Goal: Task Accomplishment & Management: Manage account settings

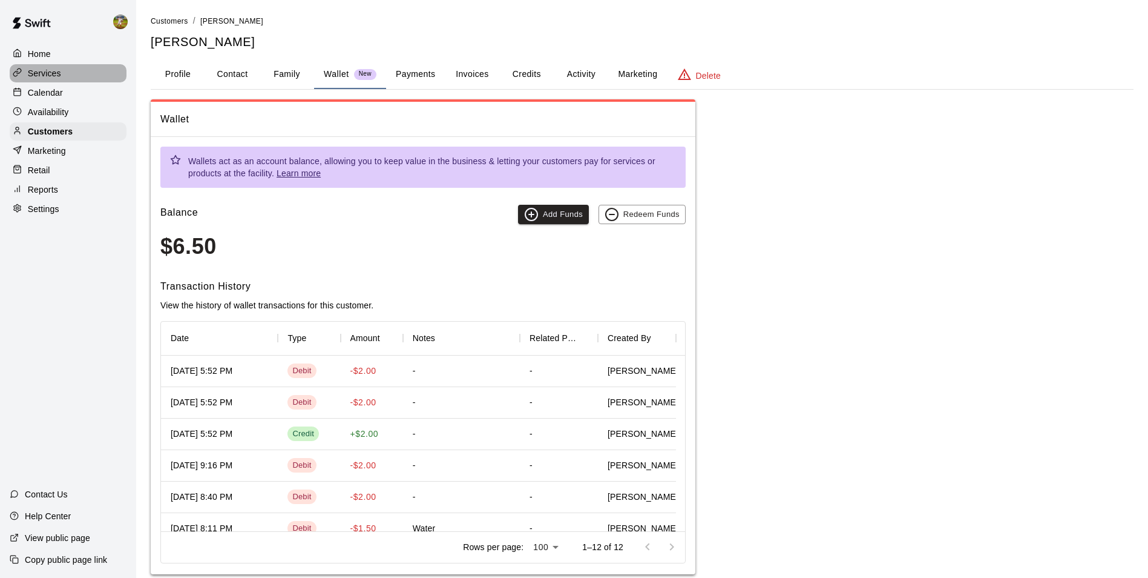
click at [33, 78] on p "Services" at bounding box center [44, 73] width 33 height 12
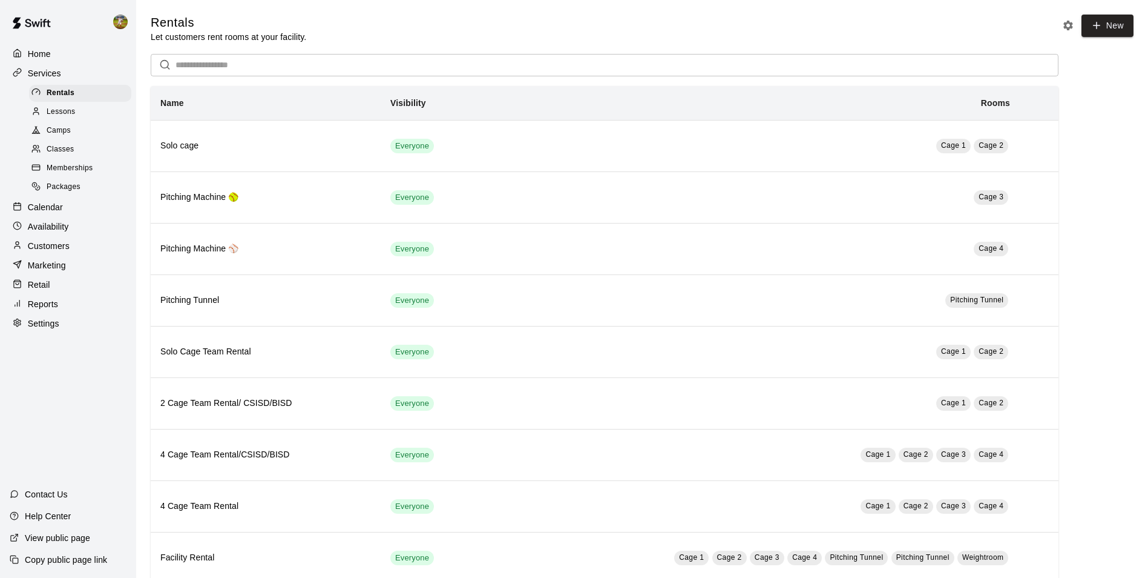
click at [64, 255] on div "Customers" at bounding box center [68, 246] width 117 height 18
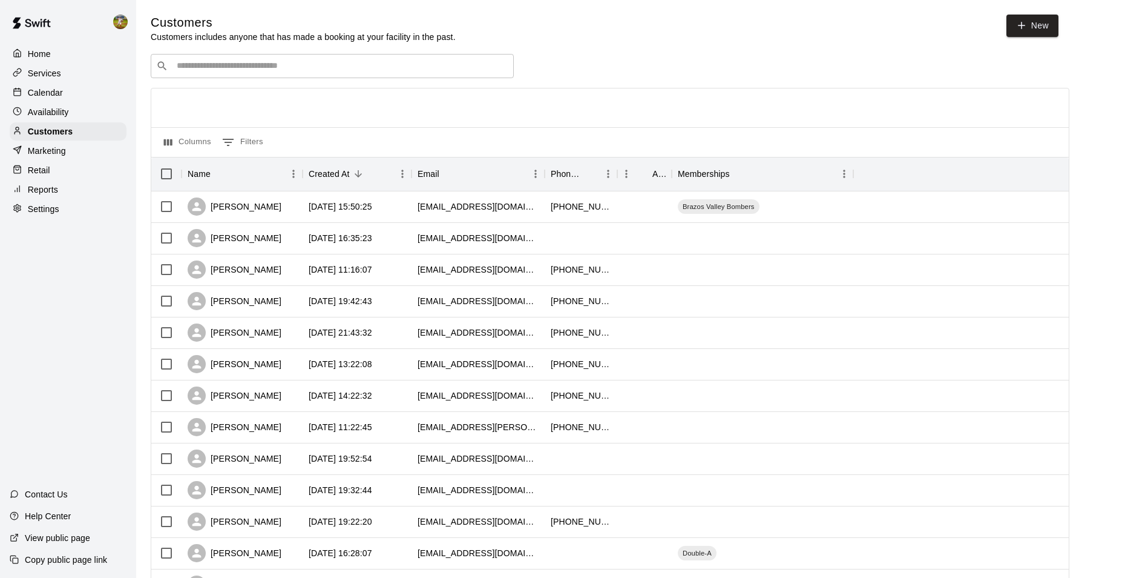
click at [202, 71] on input "Search customers by name or email" at bounding box center [340, 66] width 335 height 12
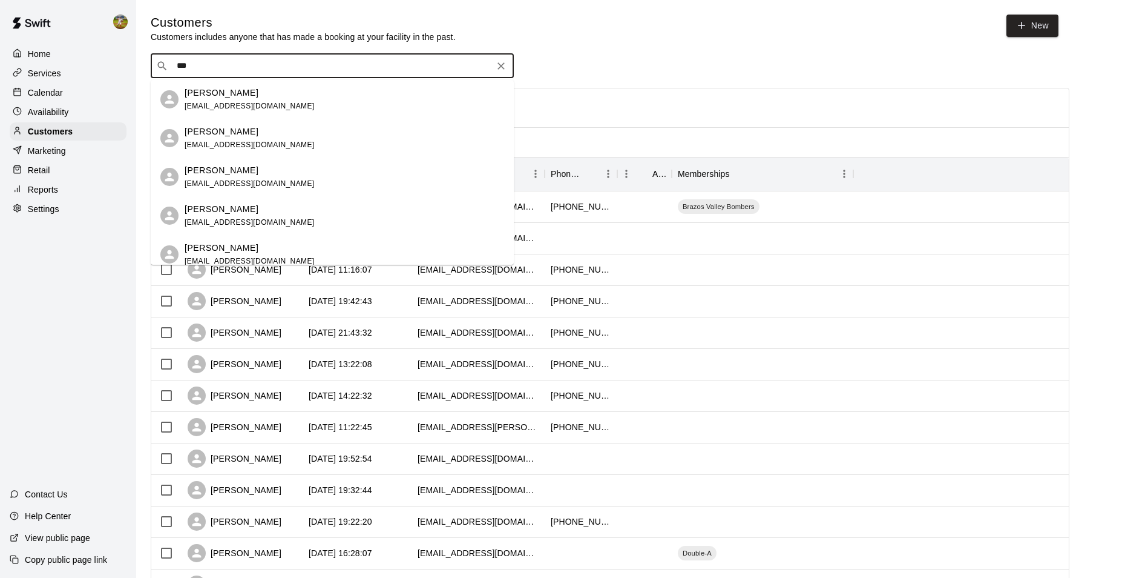
type input "****"
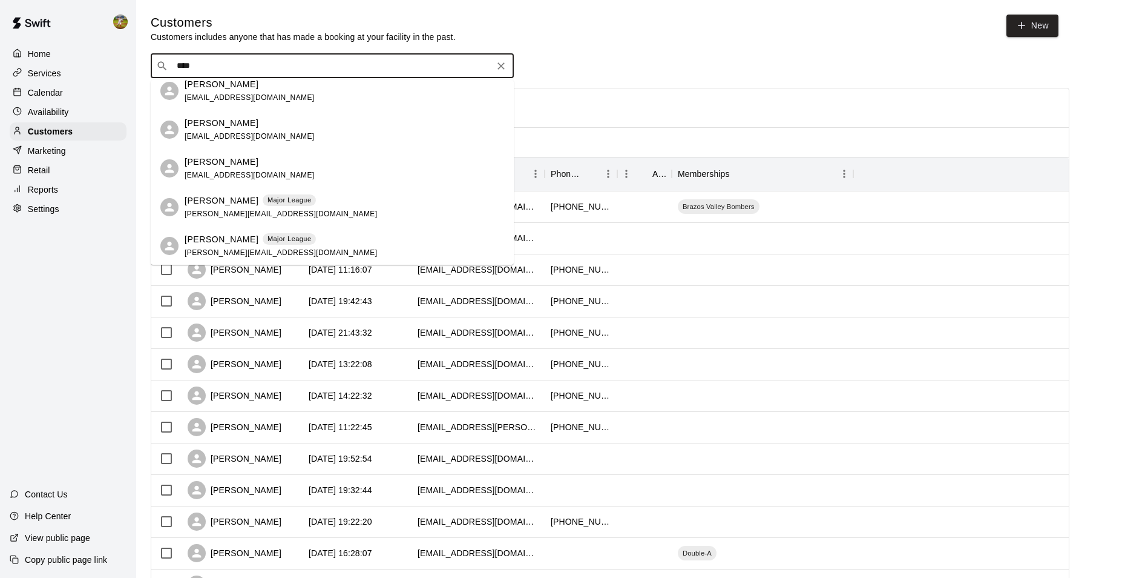
scroll to position [87, 0]
click at [268, 203] on p "Major League" at bounding box center [290, 199] width 44 height 10
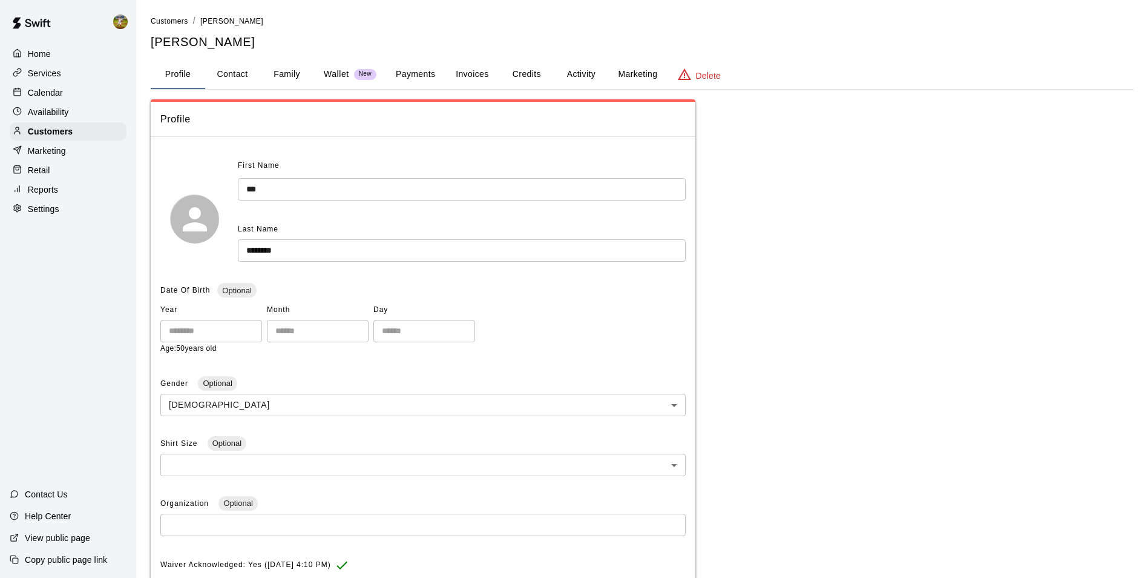
click at [353, 75] on div "Wallet New" at bounding box center [350, 74] width 53 height 13
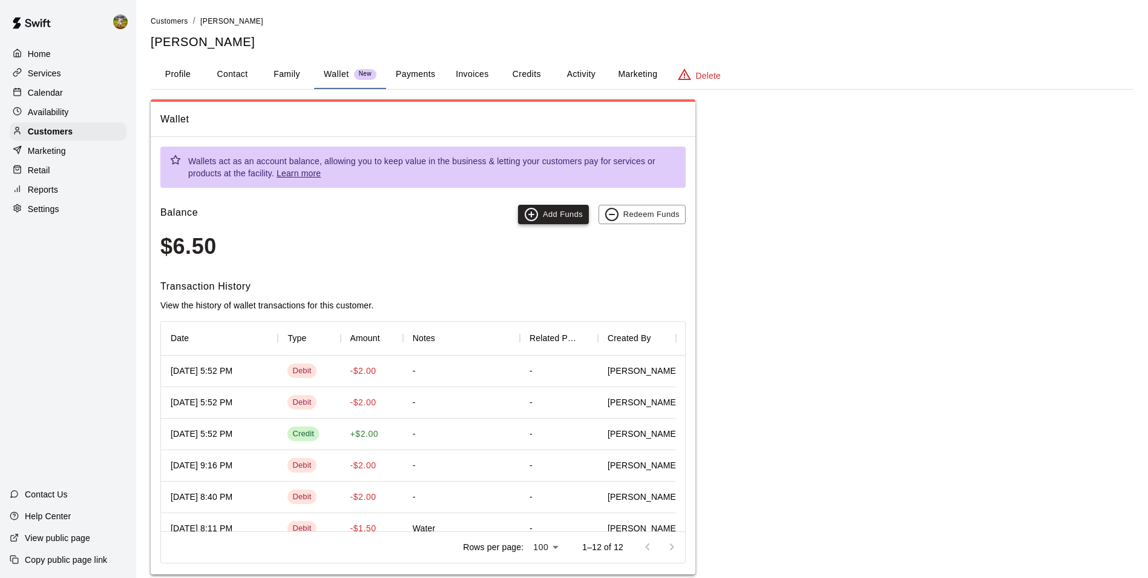
click at [542, 211] on button "Add Funds" at bounding box center [553, 214] width 71 height 19
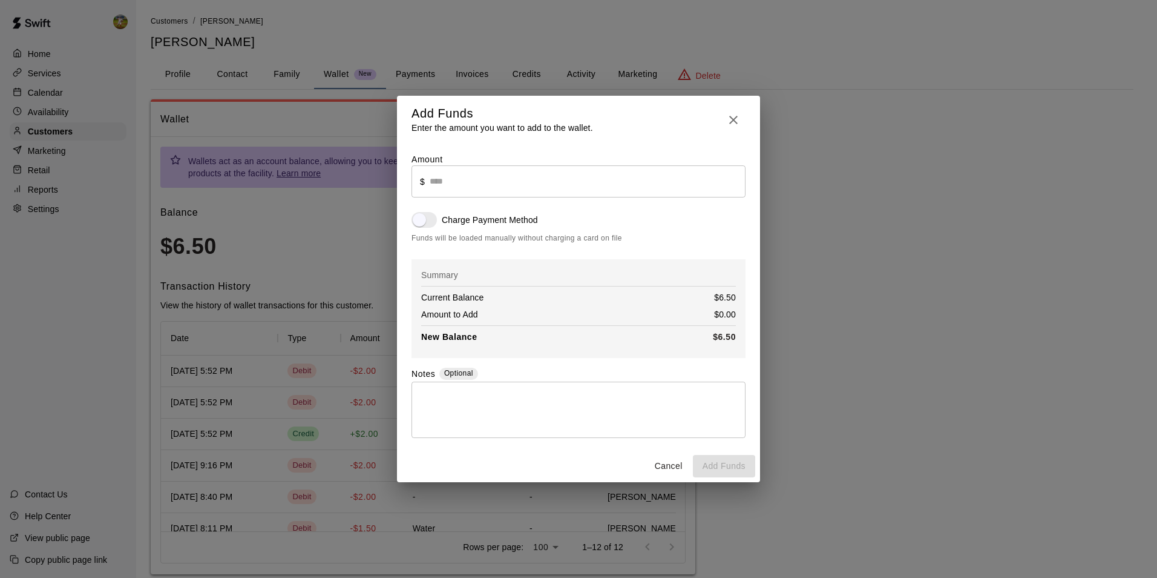
click at [435, 180] on input "text" at bounding box center [588, 181] width 316 height 32
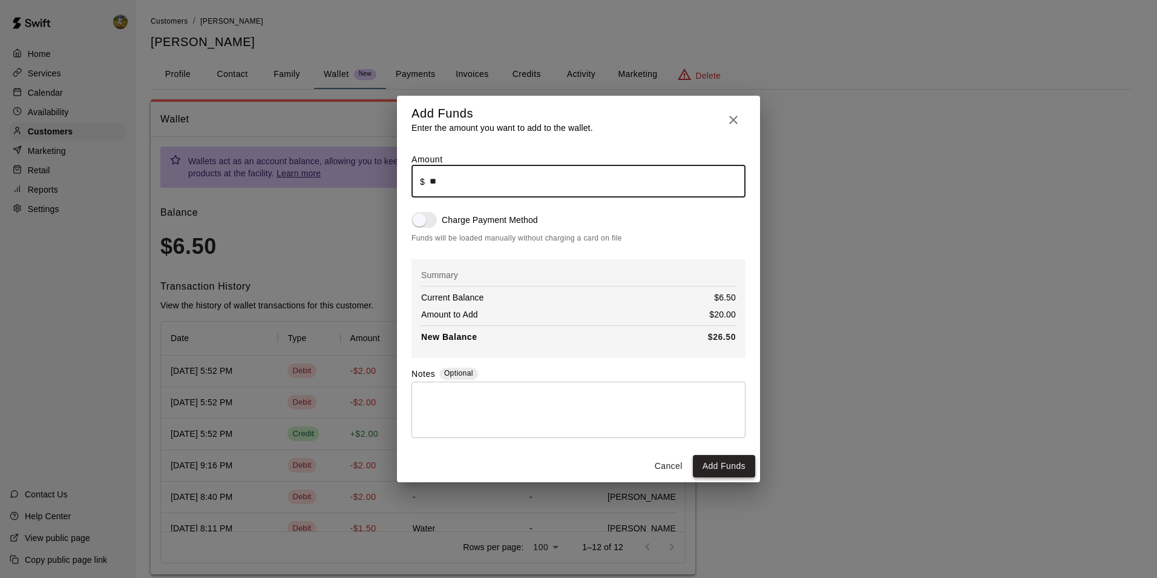
type input "*****"
click at [727, 467] on button "Add Funds" at bounding box center [724, 466] width 62 height 22
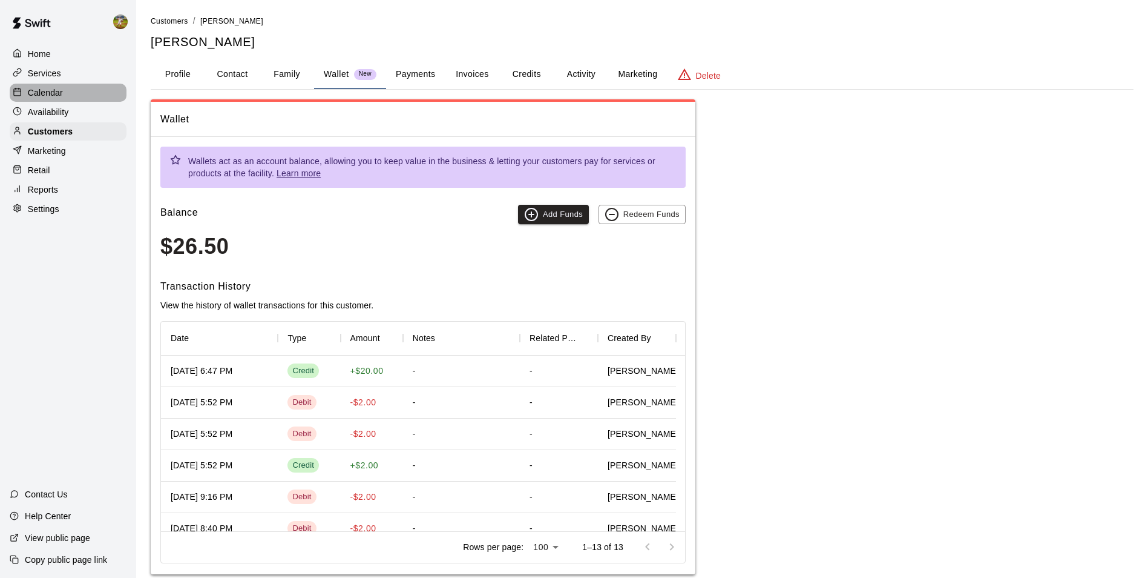
click at [21, 89] on icon at bounding box center [17, 91] width 9 height 9
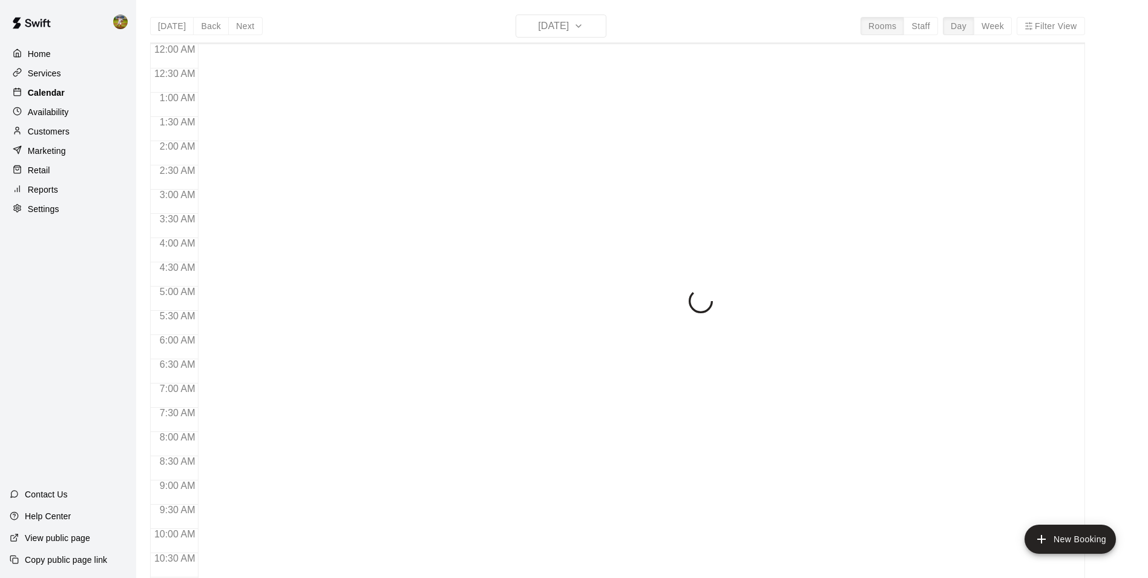
scroll to position [615, 0]
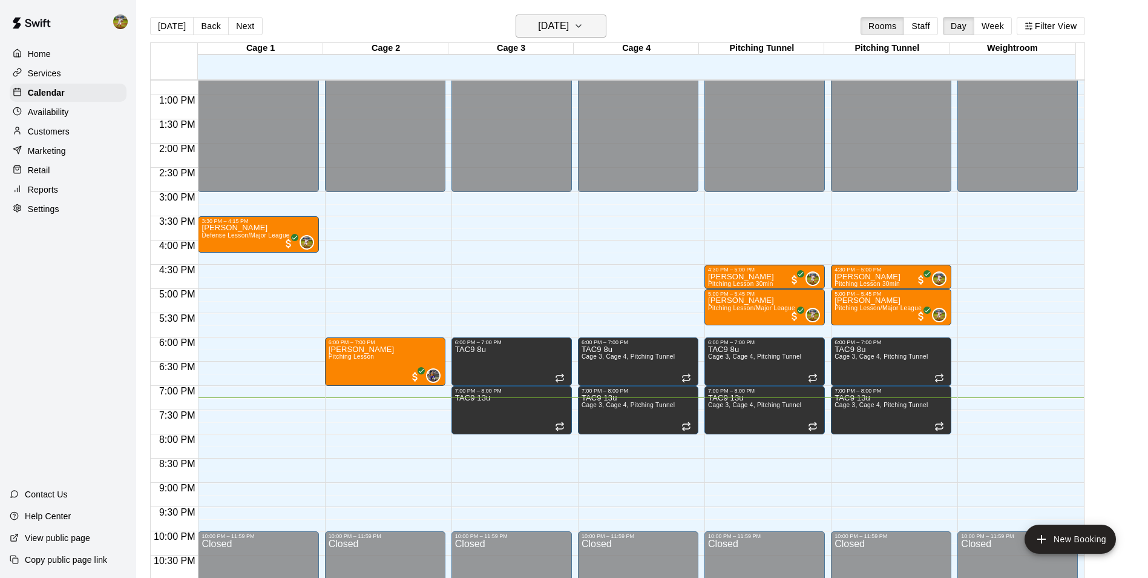
click at [584, 28] on icon "button" at bounding box center [579, 26] width 10 height 15
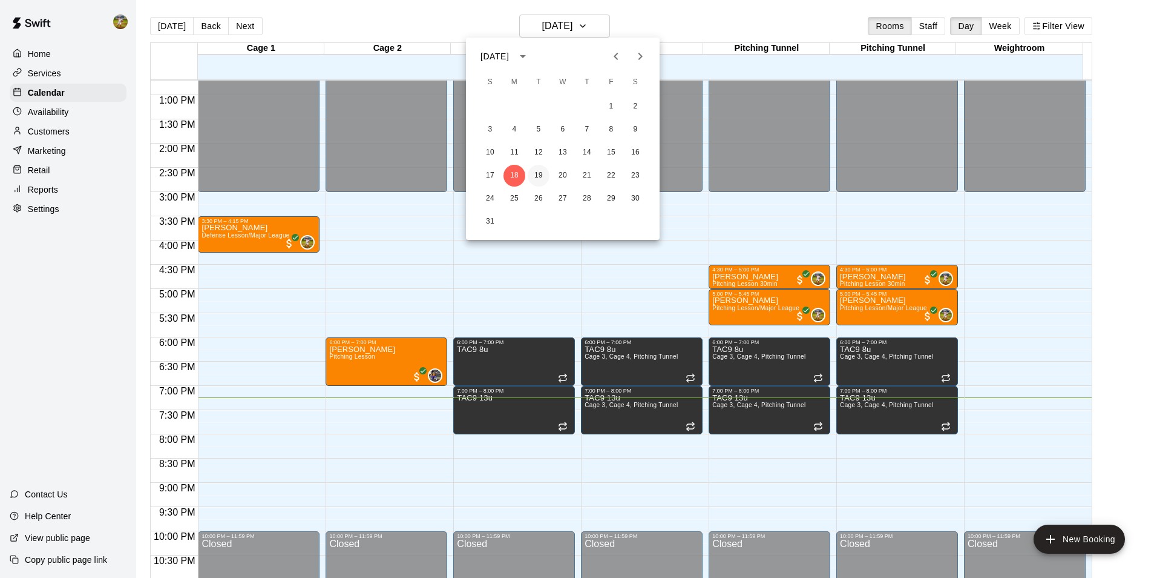
click at [538, 173] on button "19" at bounding box center [539, 176] width 22 height 22
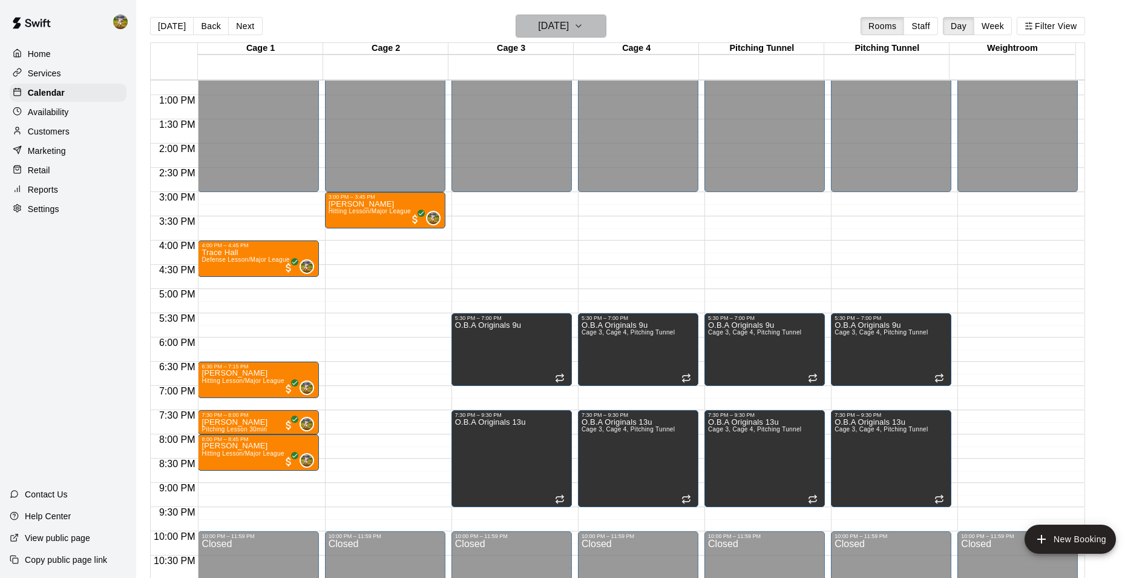
click at [584, 29] on icon "button" at bounding box center [579, 26] width 10 height 15
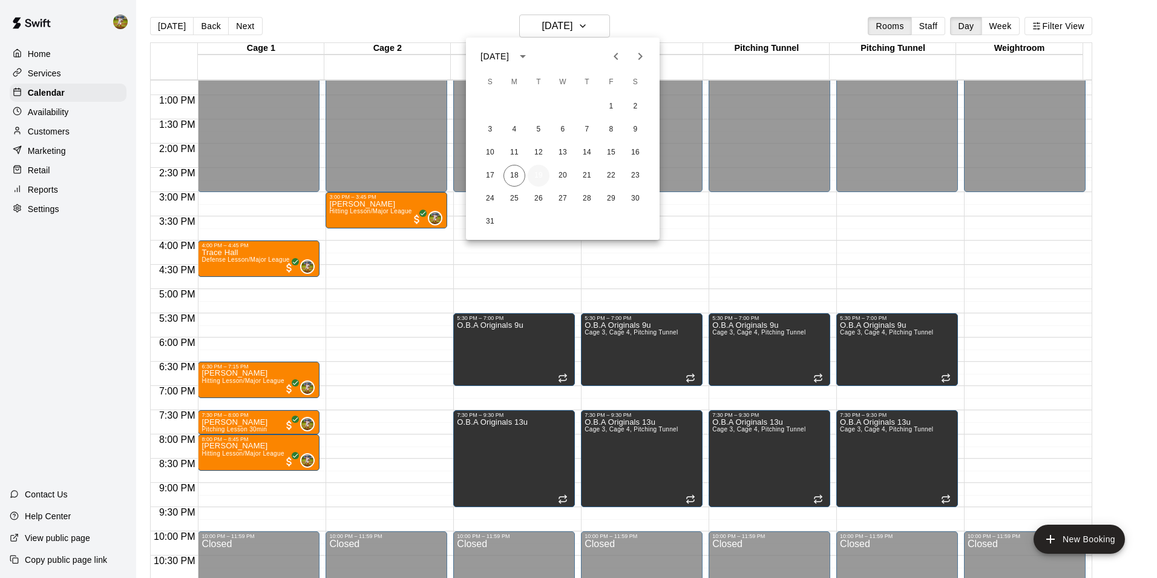
click at [542, 180] on button "19" at bounding box center [539, 176] width 22 height 22
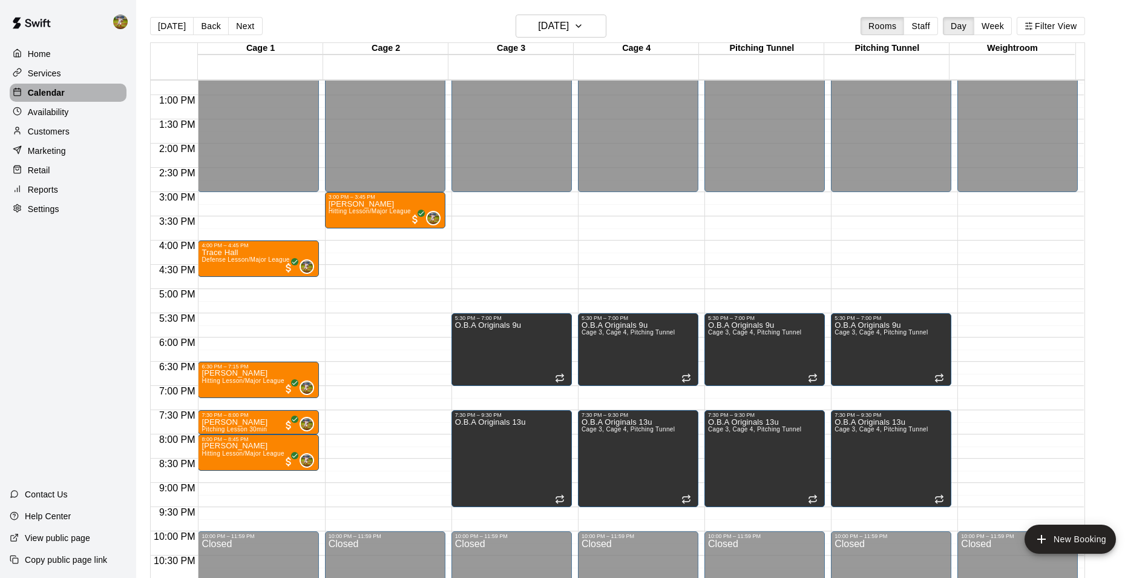
click at [42, 93] on p "Calendar" at bounding box center [46, 93] width 37 height 12
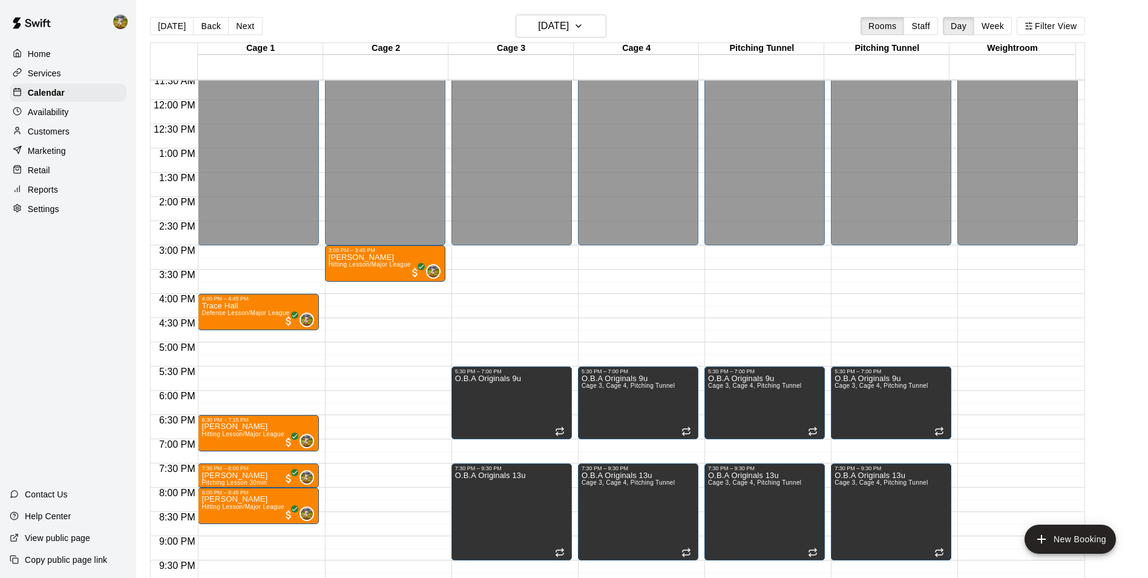
scroll to position [494, 0]
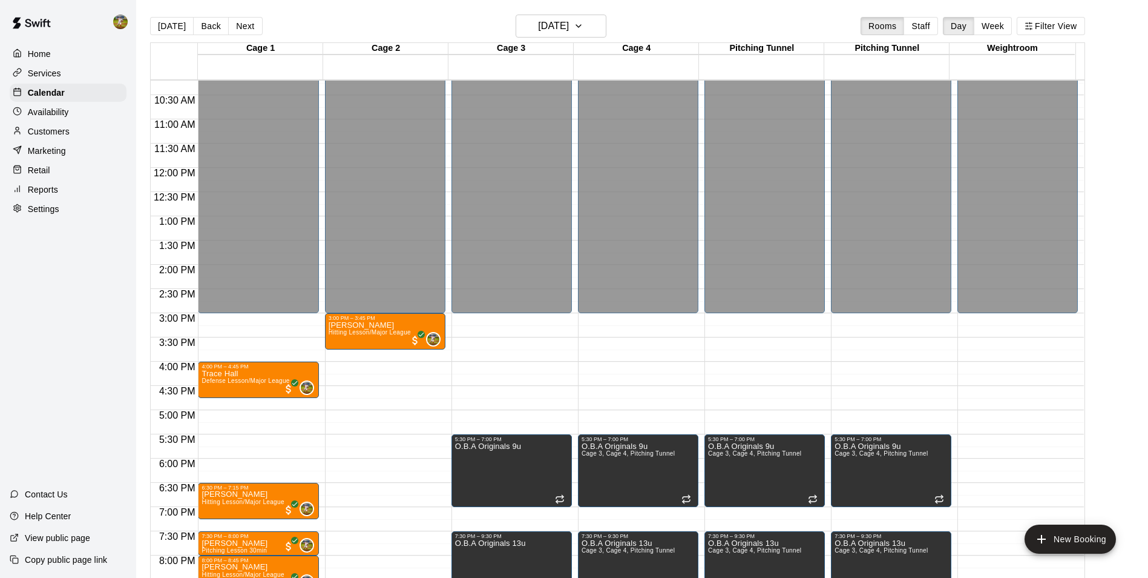
click at [78, 131] on div "Customers" at bounding box center [68, 131] width 117 height 18
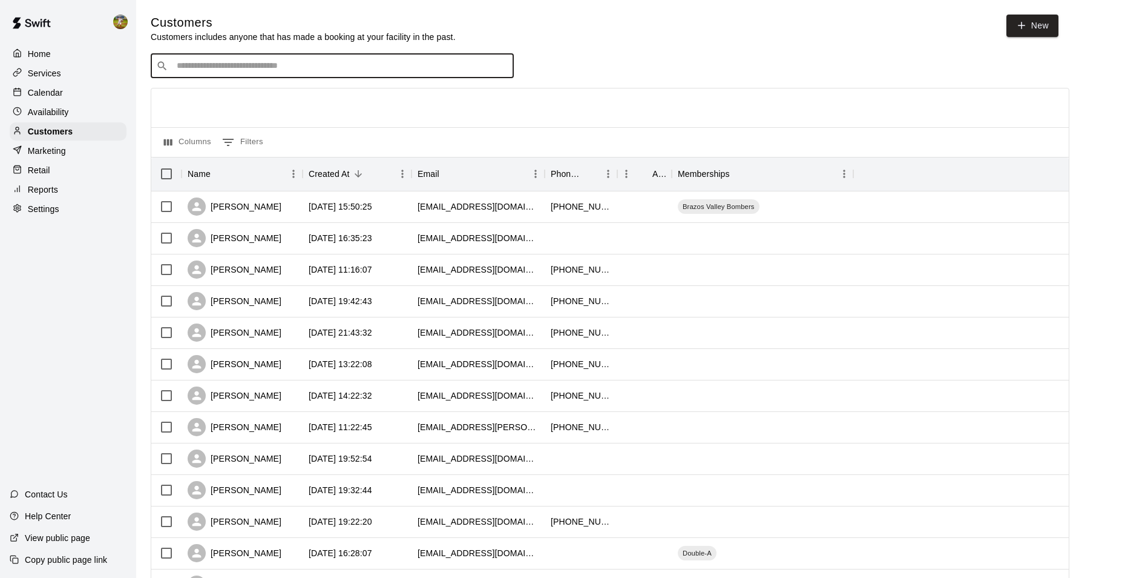
click at [359, 65] on input "Search customers by name or email" at bounding box center [340, 66] width 335 height 12
type input "*"
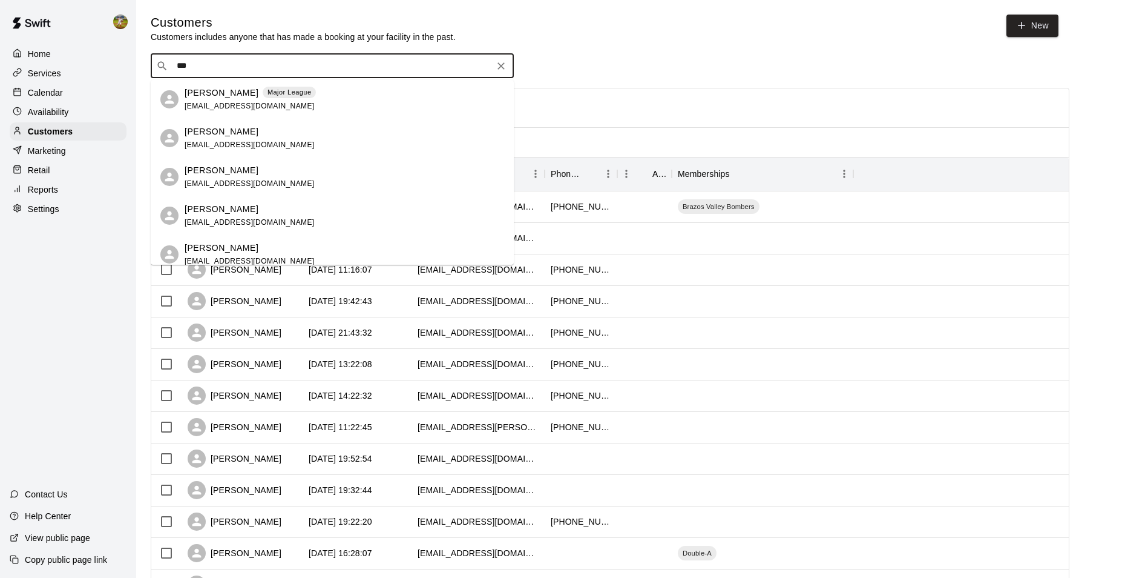
click at [230, 67] on input "***" at bounding box center [331, 66] width 317 height 12
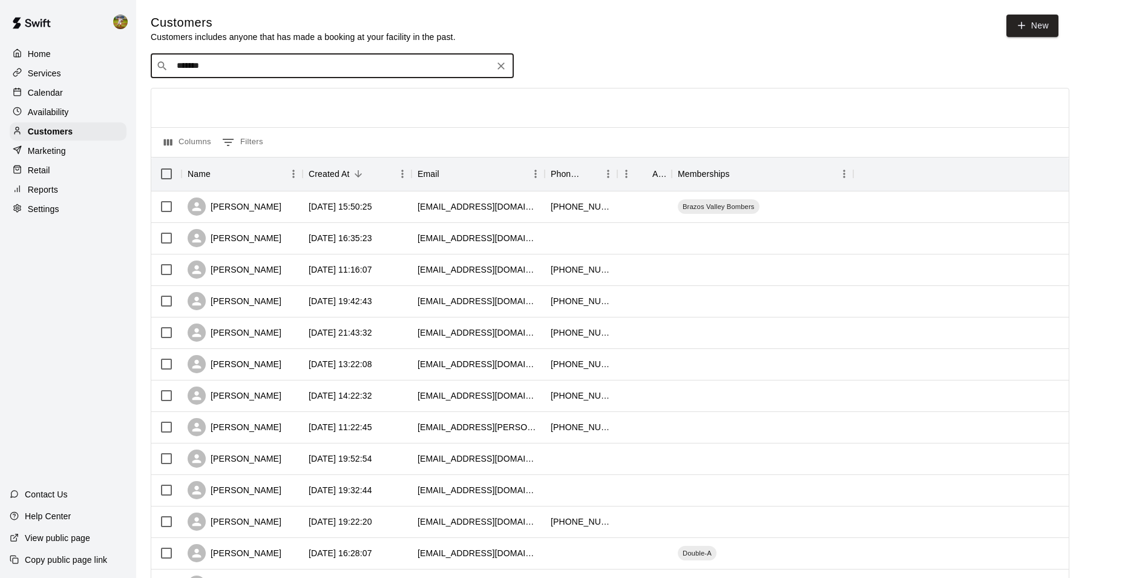
click at [235, 71] on input "*******" at bounding box center [331, 66] width 317 height 12
type input "*"
click at [235, 71] on input "Search customers by name or email" at bounding box center [340, 66] width 335 height 12
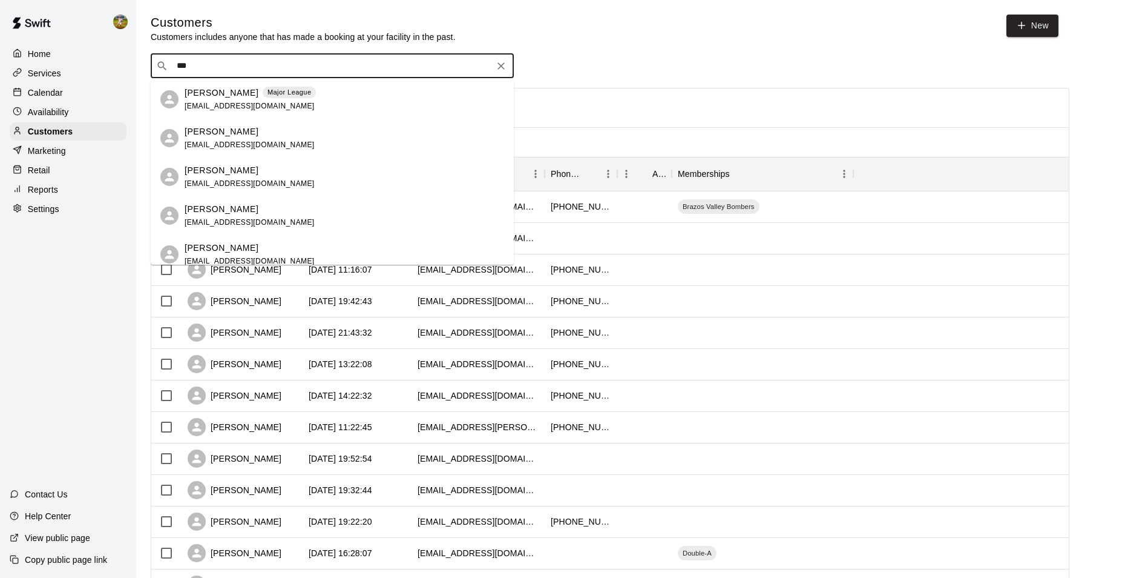
click at [299, 68] on input "***" at bounding box center [331, 66] width 317 height 12
drag, startPoint x: 299, startPoint y: 65, endPoint x: 180, endPoint y: 71, distance: 118.8
click at [180, 71] on input "***" at bounding box center [331, 66] width 317 height 12
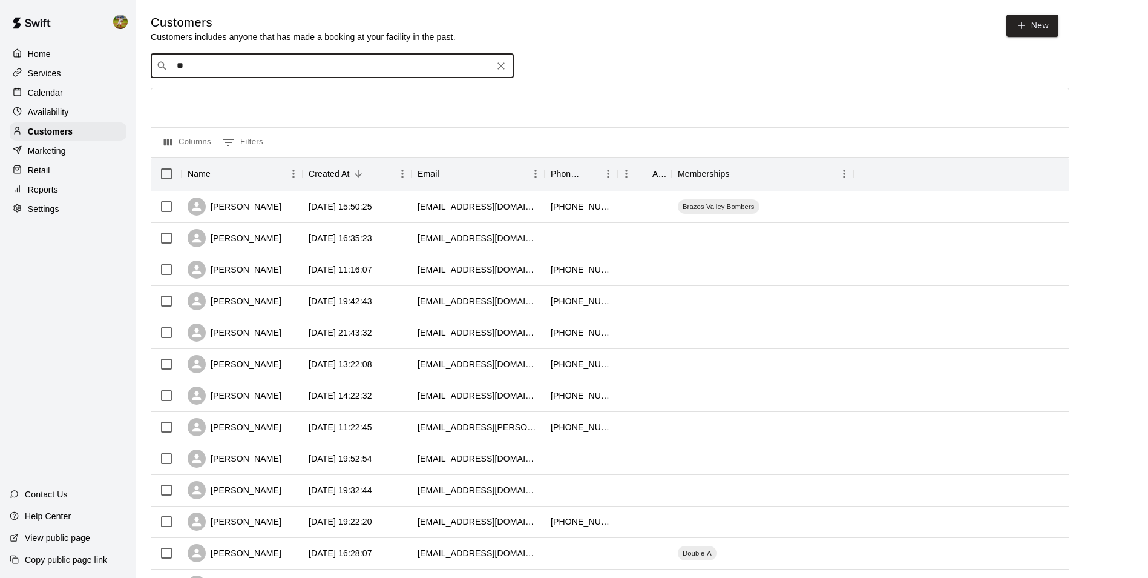
type input "*"
click at [86, 136] on div "Customers" at bounding box center [68, 131] width 117 height 18
click at [249, 68] on input "Search customers by name or email" at bounding box center [340, 66] width 335 height 12
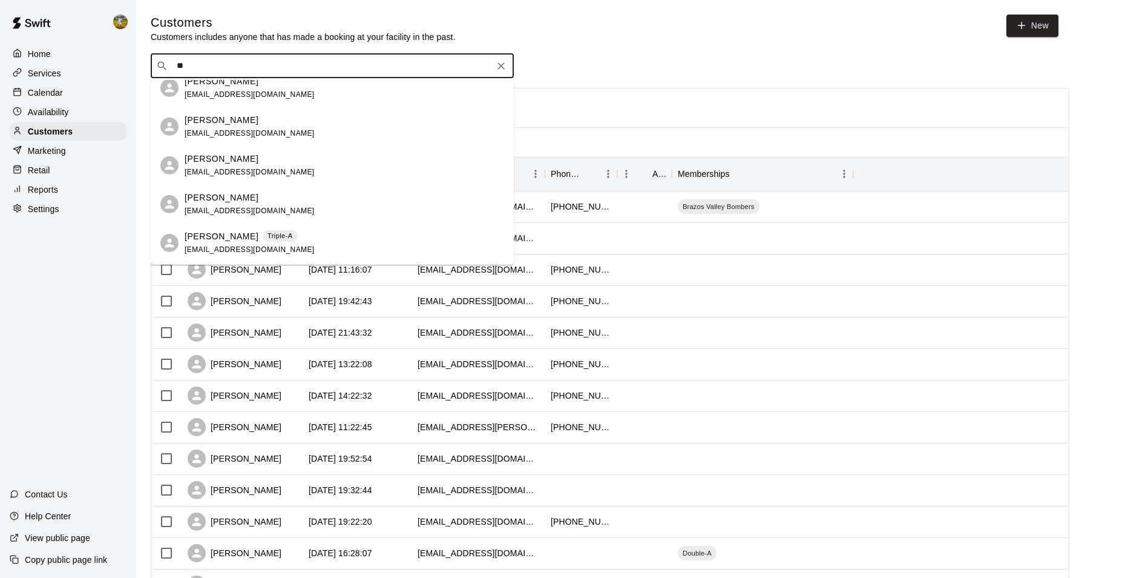
scroll to position [1332, 0]
type input "*"
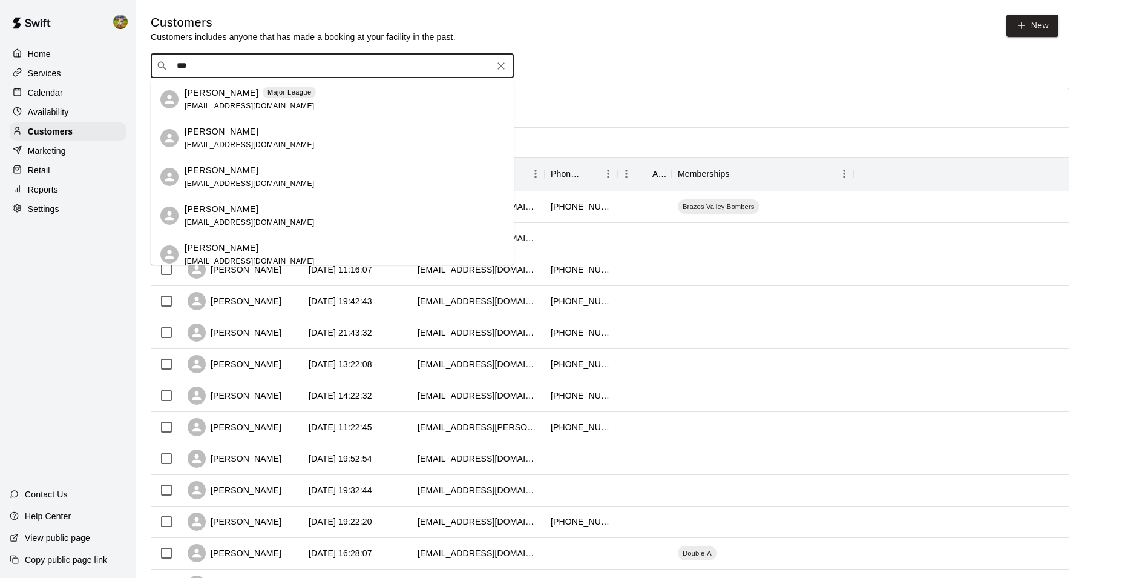
type input "***"
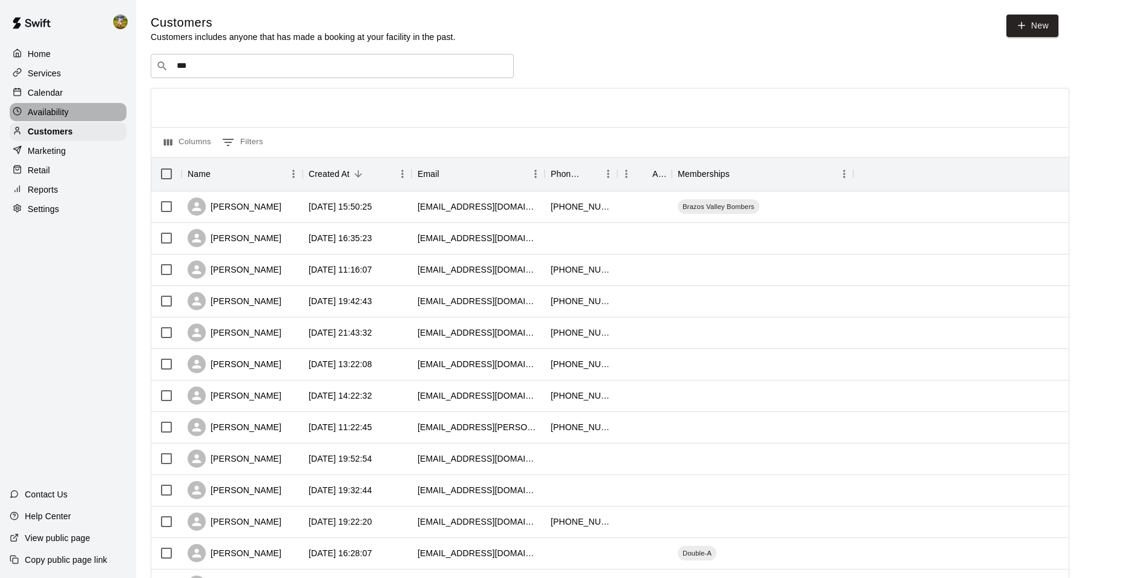
click at [74, 110] on div "Availability" at bounding box center [68, 112] width 117 height 18
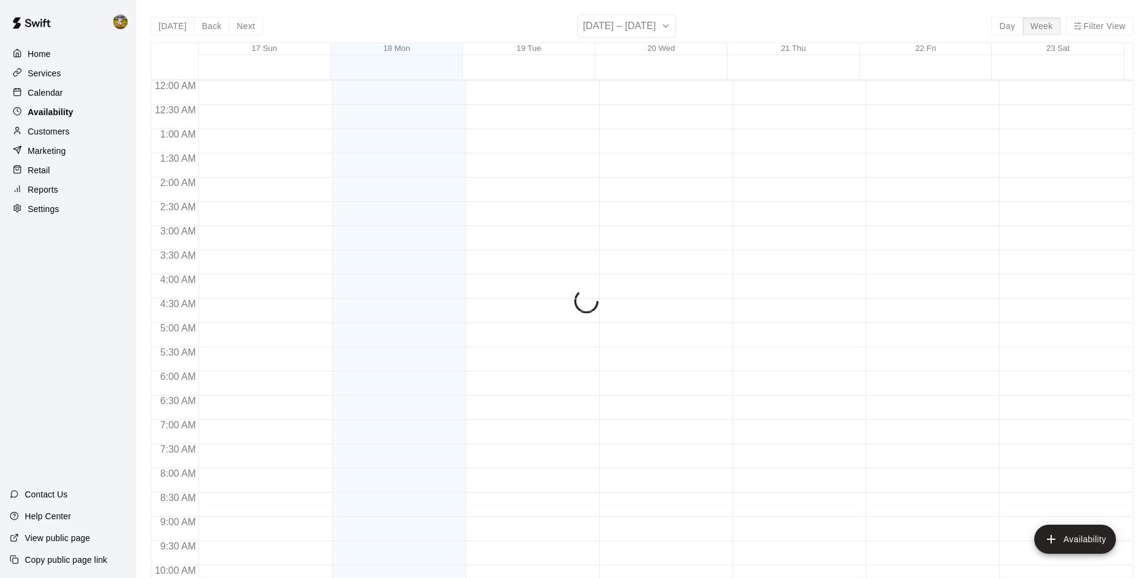
scroll to position [652, 0]
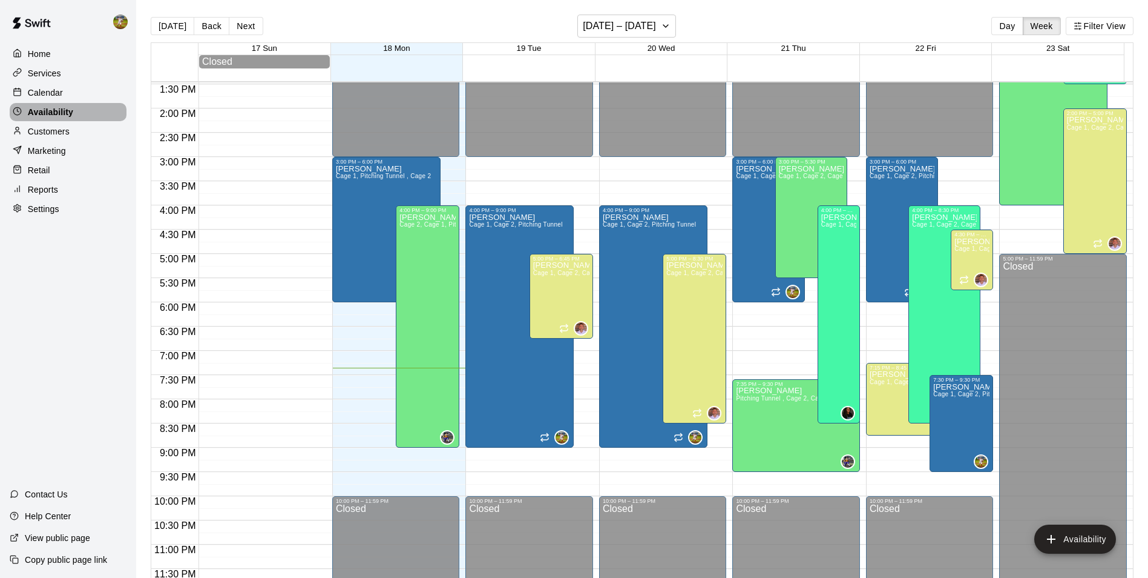
click at [73, 111] on div "Availability" at bounding box center [68, 112] width 117 height 18
click at [73, 126] on div "Customers" at bounding box center [68, 131] width 117 height 18
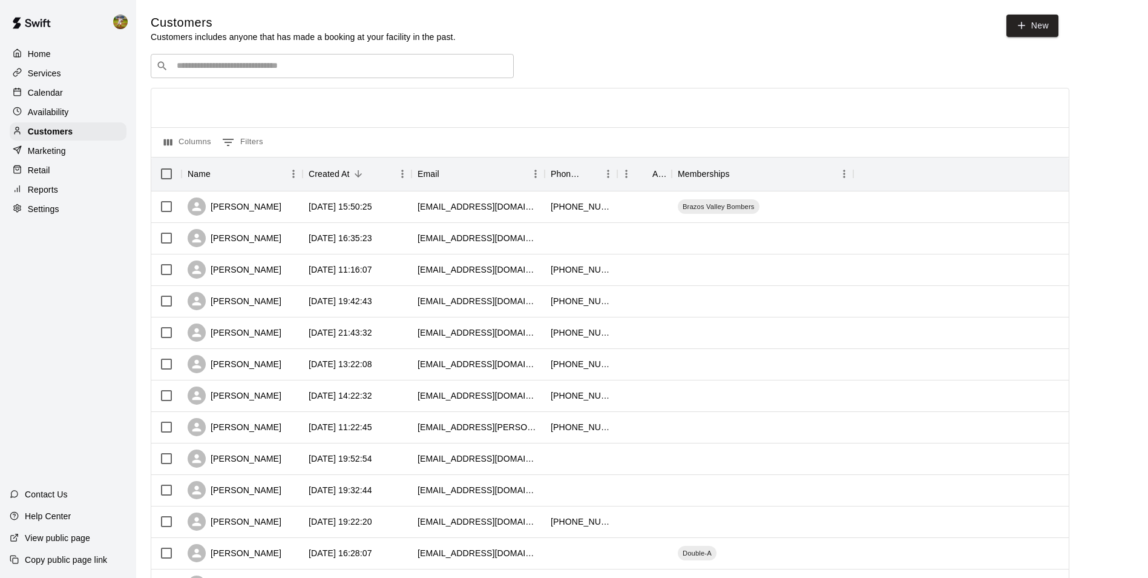
click at [220, 58] on div "​ ​" at bounding box center [332, 66] width 363 height 24
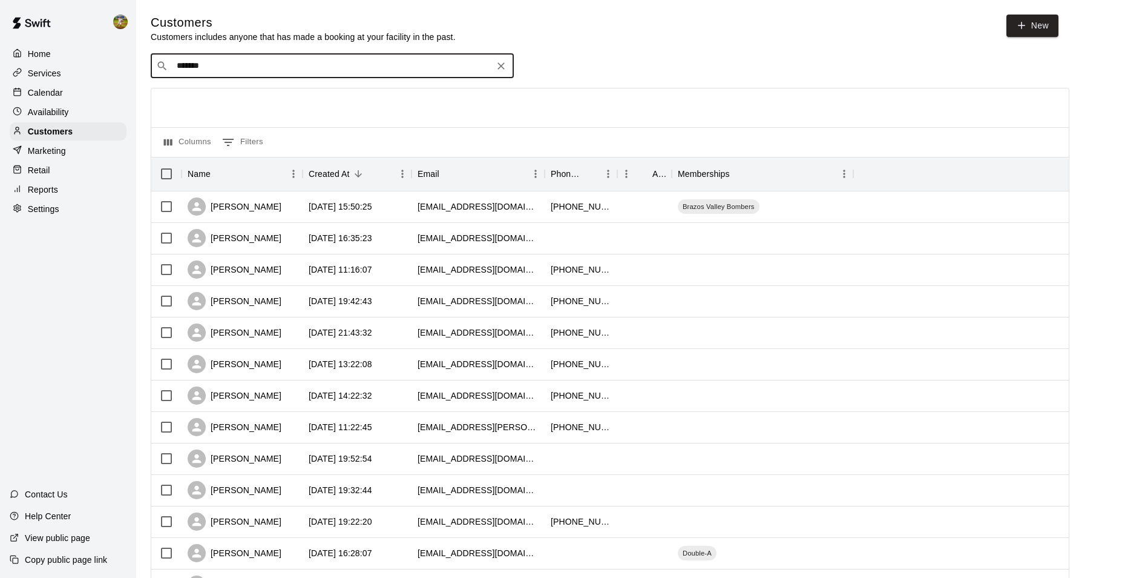
type input "*******"
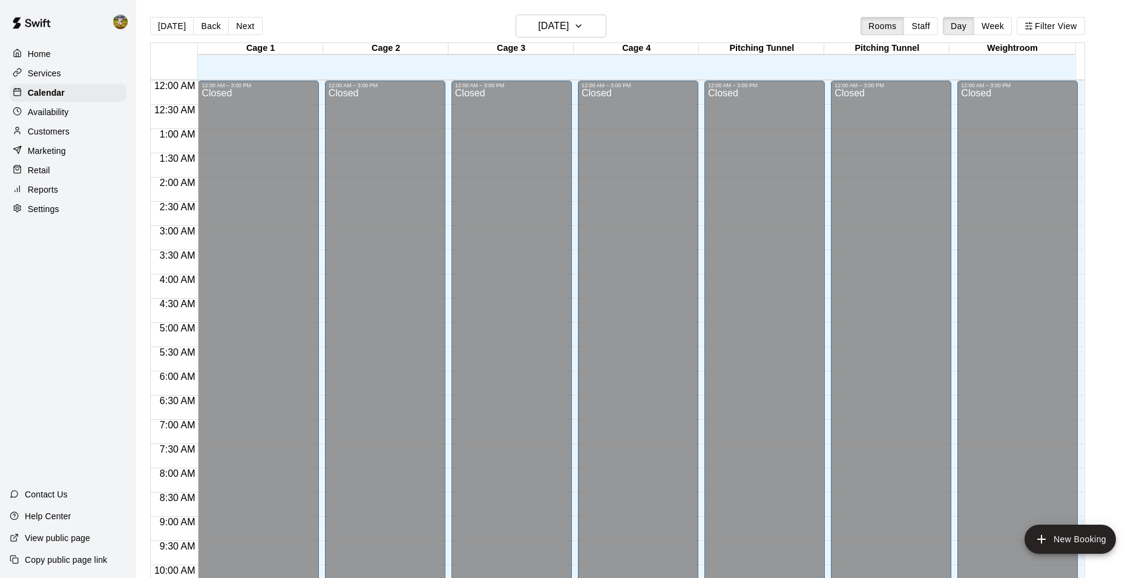
scroll to position [653, 0]
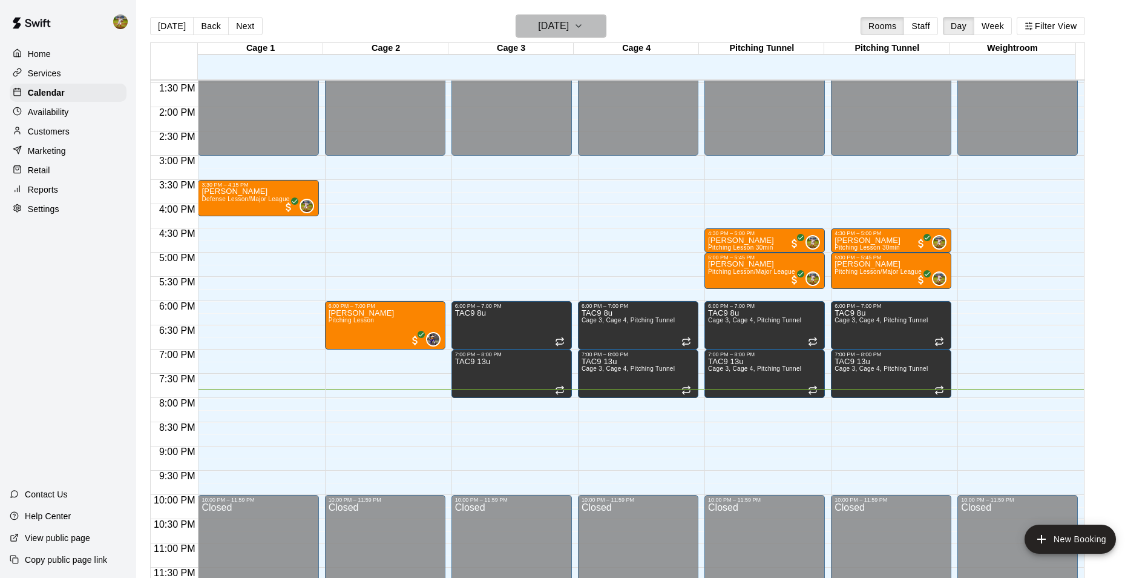
click at [584, 29] on icon "button" at bounding box center [579, 26] width 10 height 15
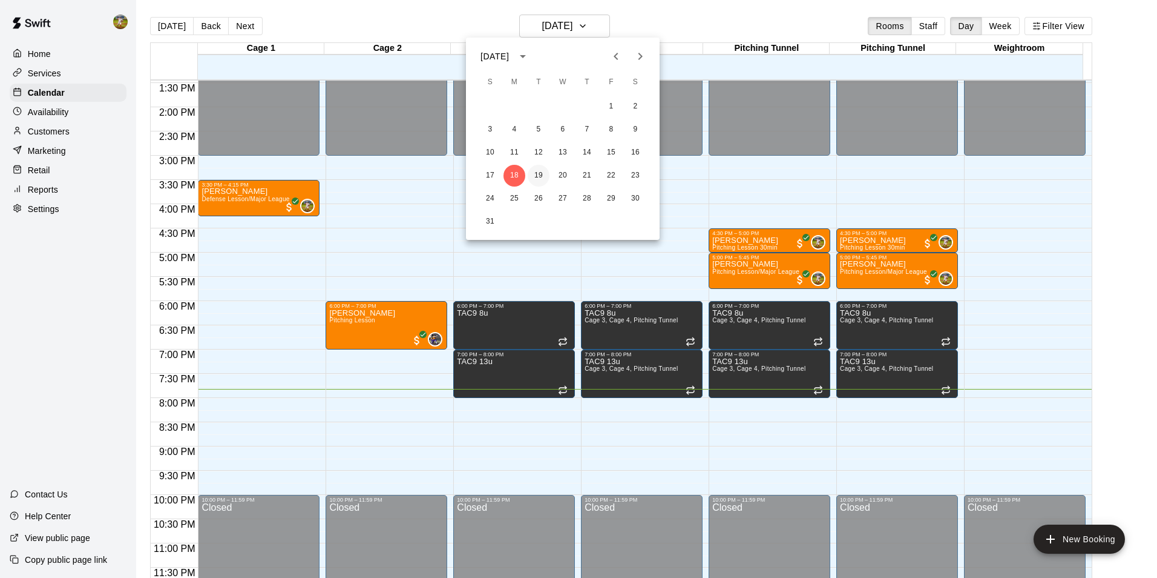
click at [538, 182] on button "19" at bounding box center [539, 176] width 22 height 22
